Goal: Obtain resource: Obtain resource

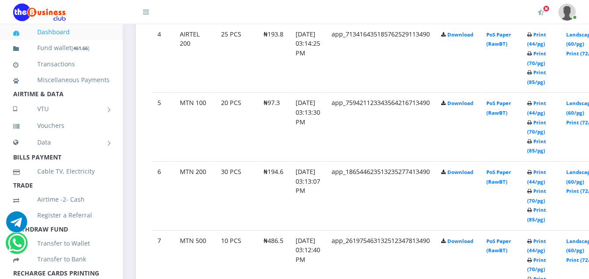
scroll to position [801, 0]
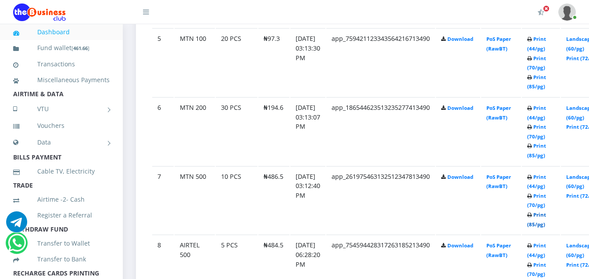
click at [546, 215] on link "Print (85/pg)" at bounding box center [537, 219] width 19 height 16
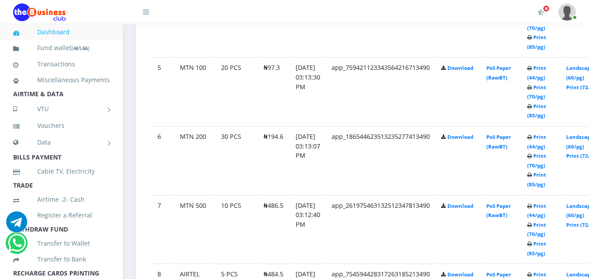
scroll to position [801, 0]
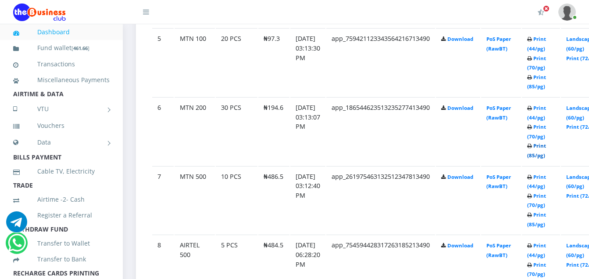
click at [546, 146] on link "Print (85/pg)" at bounding box center [537, 150] width 19 height 16
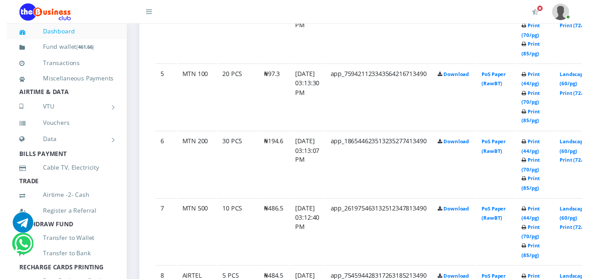
scroll to position [772, 0]
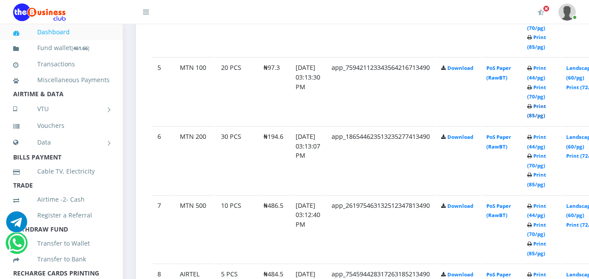
click at [546, 105] on link "Print (85/pg)" at bounding box center [537, 111] width 19 height 16
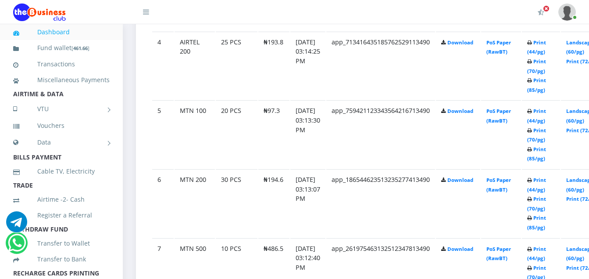
scroll to position [720, 0]
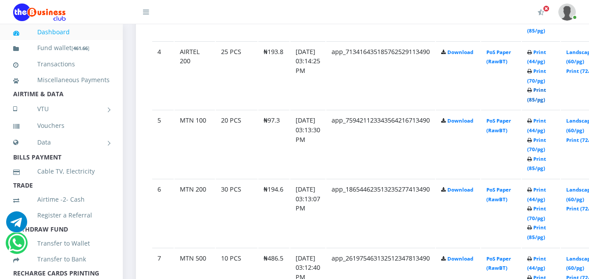
click at [546, 90] on link "Print (85/pg)" at bounding box center [537, 94] width 19 height 16
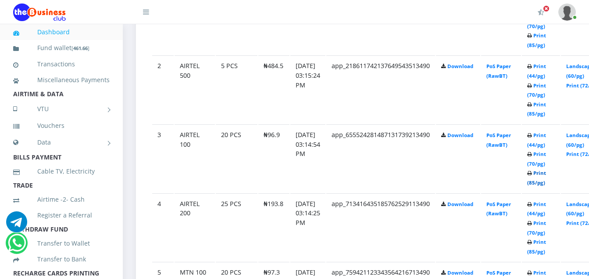
click at [546, 171] on link "Print (85/pg)" at bounding box center [537, 177] width 19 height 16
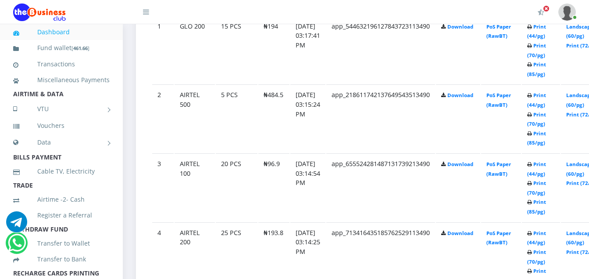
scroll to position [568, 0]
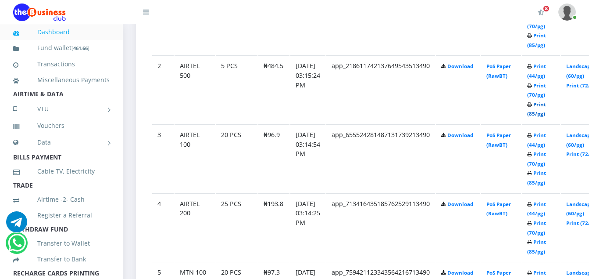
click at [546, 104] on link "Print (85/pg)" at bounding box center [537, 109] width 19 height 16
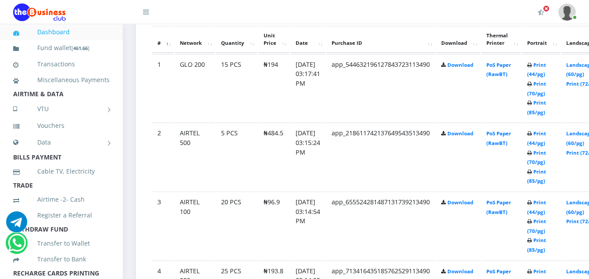
scroll to position [498, 0]
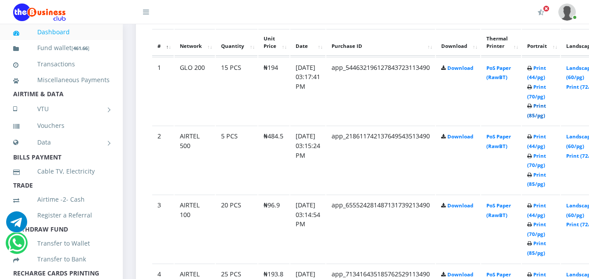
click at [546, 105] on link "Print (85/pg)" at bounding box center [537, 110] width 19 height 16
